Goal: Task Accomplishment & Management: Use online tool/utility

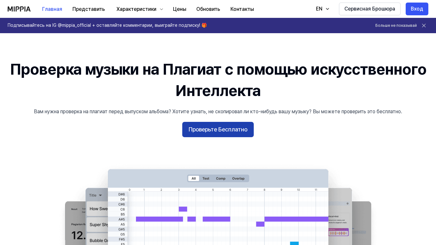
click at [222, 132] on button "Проверьте Бесплатно" at bounding box center [217, 129] width 71 height 15
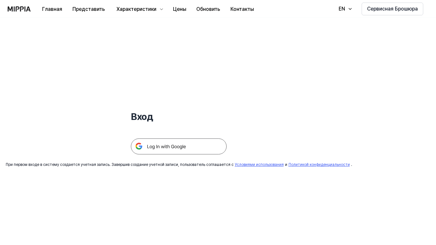
click at [174, 149] on img at bounding box center [179, 146] width 96 height 16
